Goal: Information Seeking & Learning: Learn about a topic

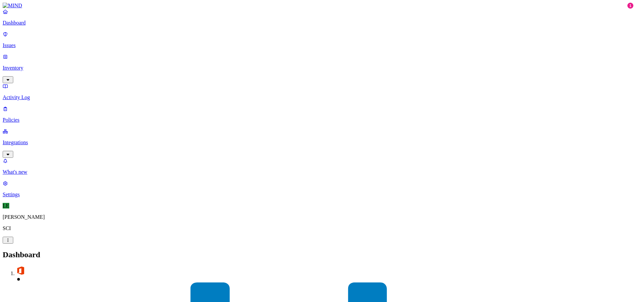
drag, startPoint x: 45, startPoint y: 43, endPoint x: 42, endPoint y: 46, distance: 4.7
click at [44, 43] on p "Issues" at bounding box center [318, 45] width 631 height 6
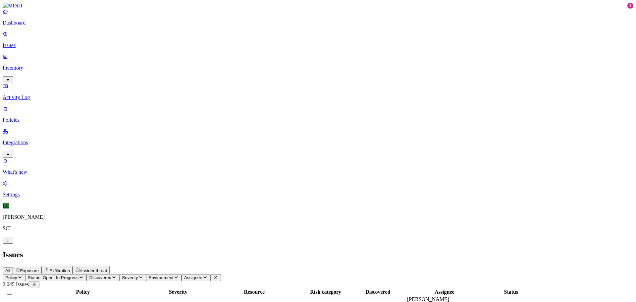
click at [117, 275] on icon "button" at bounding box center [113, 277] width 5 height 4
click at [39, 268] on span "Exposure" at bounding box center [29, 270] width 19 height 5
drag, startPoint x: 292, startPoint y: 52, endPoint x: 331, endPoint y: 51, distance: 39.1
click at [258, 295] on div at bounding box center [224, 295] width 66 height 0
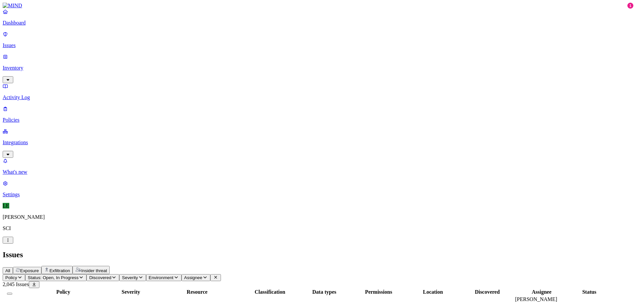
drag, startPoint x: 443, startPoint y: 5, endPoint x: 548, endPoint y: 118, distance: 154.5
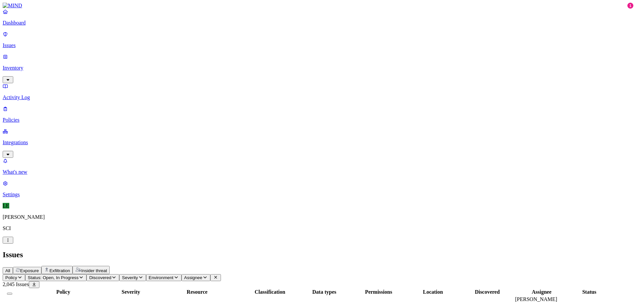
click at [603, 250] on div "Issues" at bounding box center [318, 254] width 631 height 9
